Goal: Obtain resource: Obtain resource

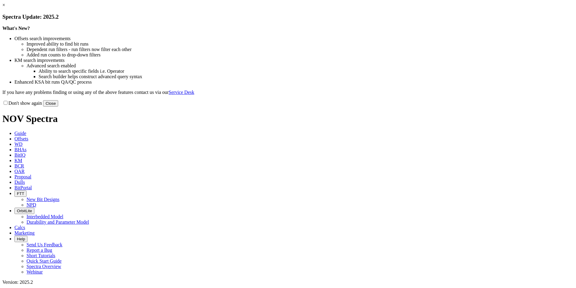
click at [5, 8] on link "×" at bounding box center [3, 4] width 3 height 5
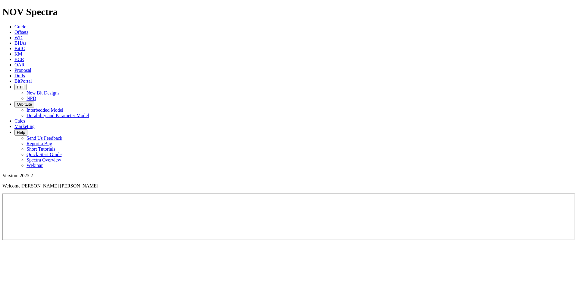
click at [28, 30] on span "Offsets" at bounding box center [21, 32] width 14 height 5
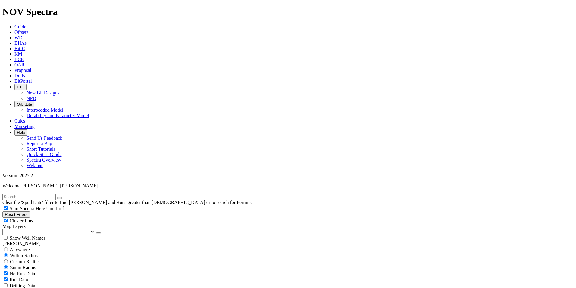
click at [41, 193] on input "text" at bounding box center [28, 196] width 53 height 6
click at [8, 247] on input "radio" at bounding box center [6, 249] width 4 height 4
radio input "true"
radio input "false"
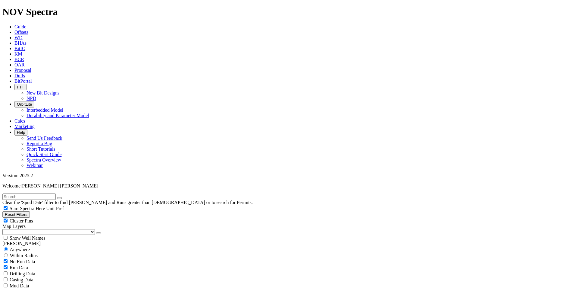
checkbox input "false"
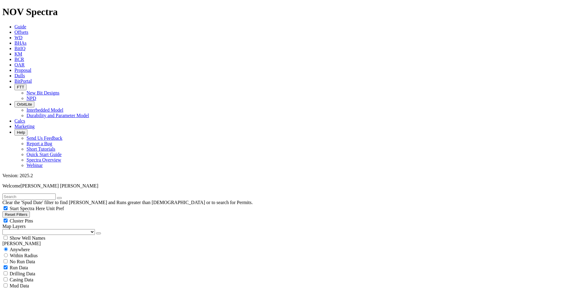
radio input "false"
radio input "true"
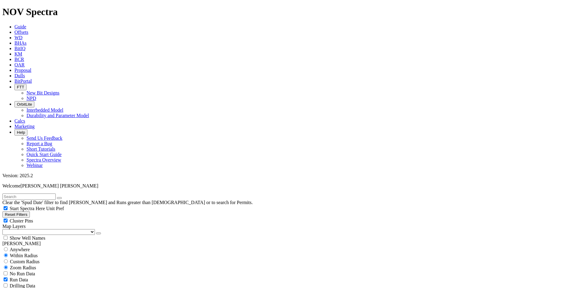
select select "? number:18.25 ?"
select select
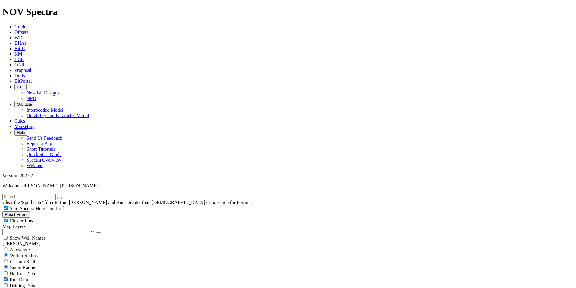
click at [28, 193] on input "text" at bounding box center [28, 196] width 53 height 6
type input "balam"
click at [63, 197] on button "submit" at bounding box center [65, 198] width 5 height 2
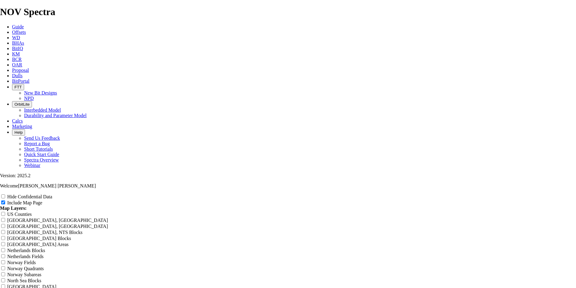
scroll to position [764, 0]
radio input "true"
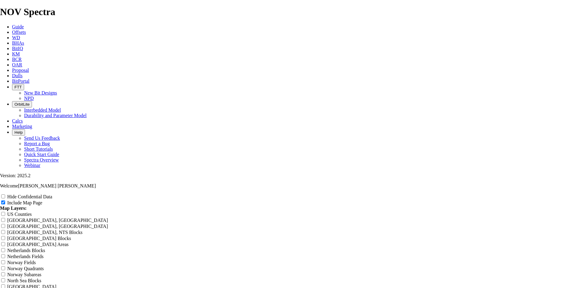
radio input "true"
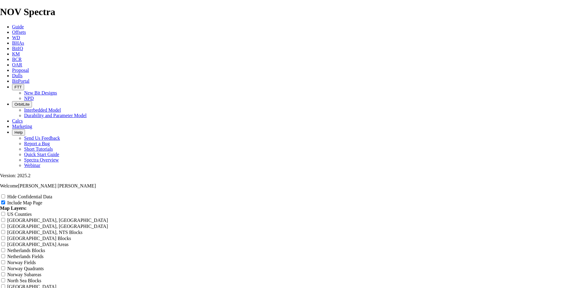
radio input "true"
